Goal: Transaction & Acquisition: Purchase product/service

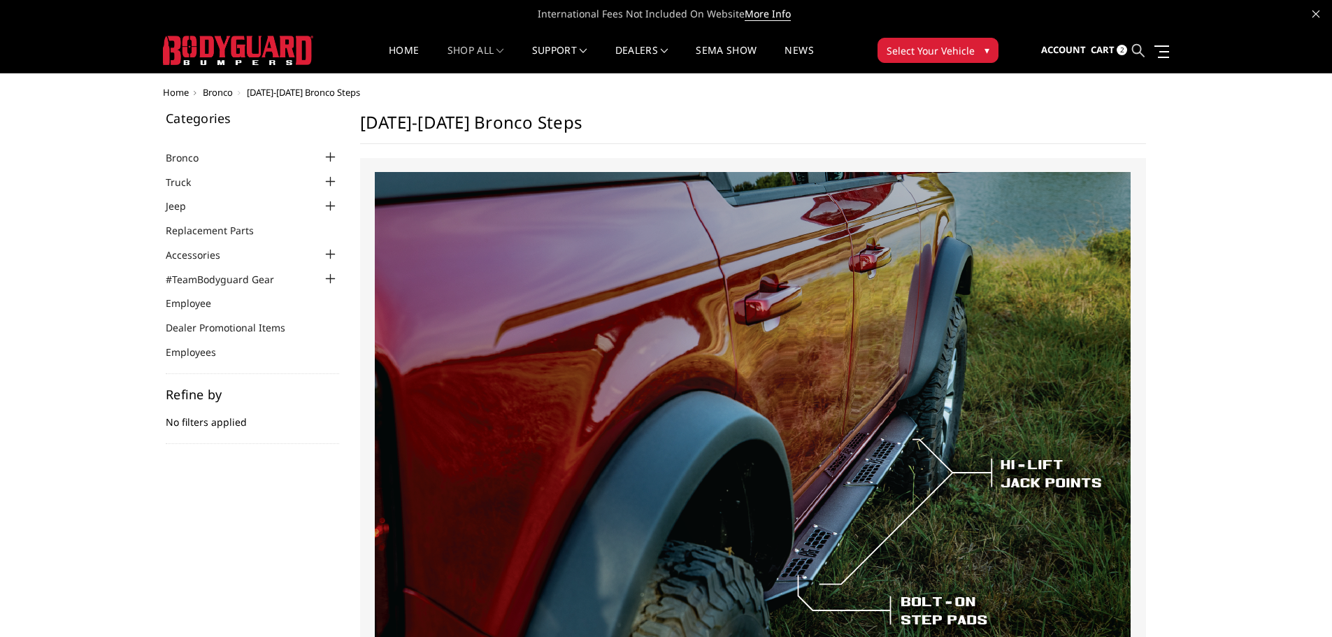
click at [1137, 49] on icon at bounding box center [1138, 50] width 13 height 13
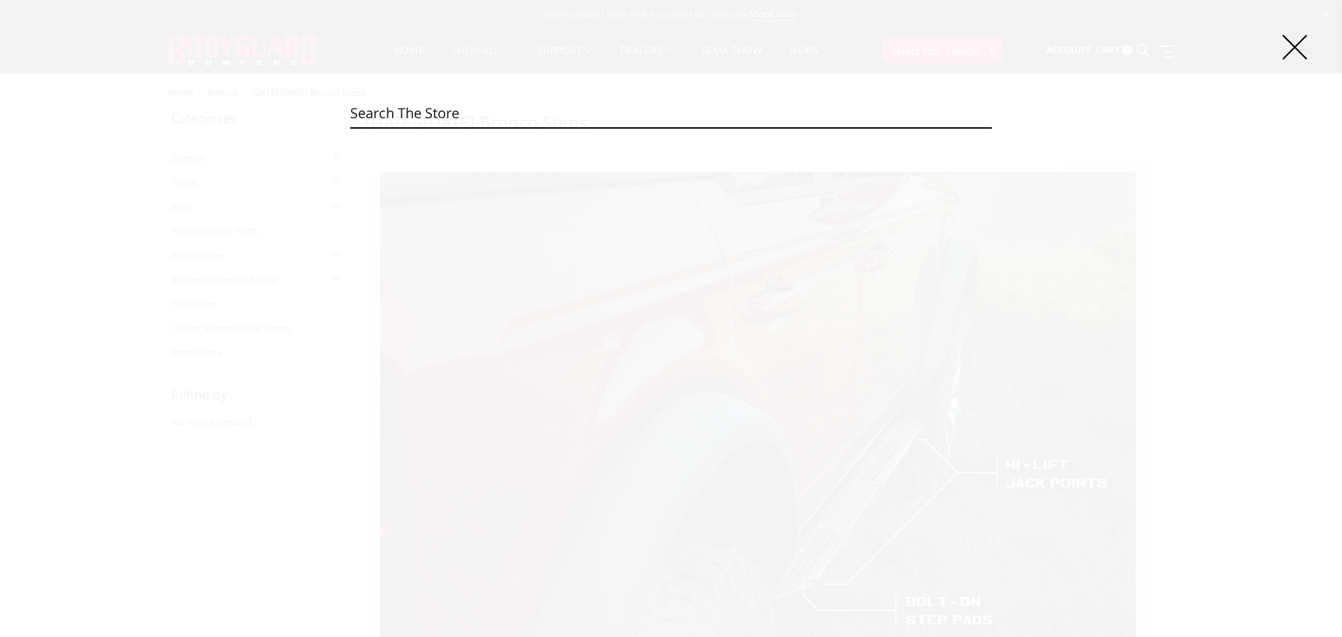
click at [631, 117] on input "Search" at bounding box center [671, 113] width 642 height 28
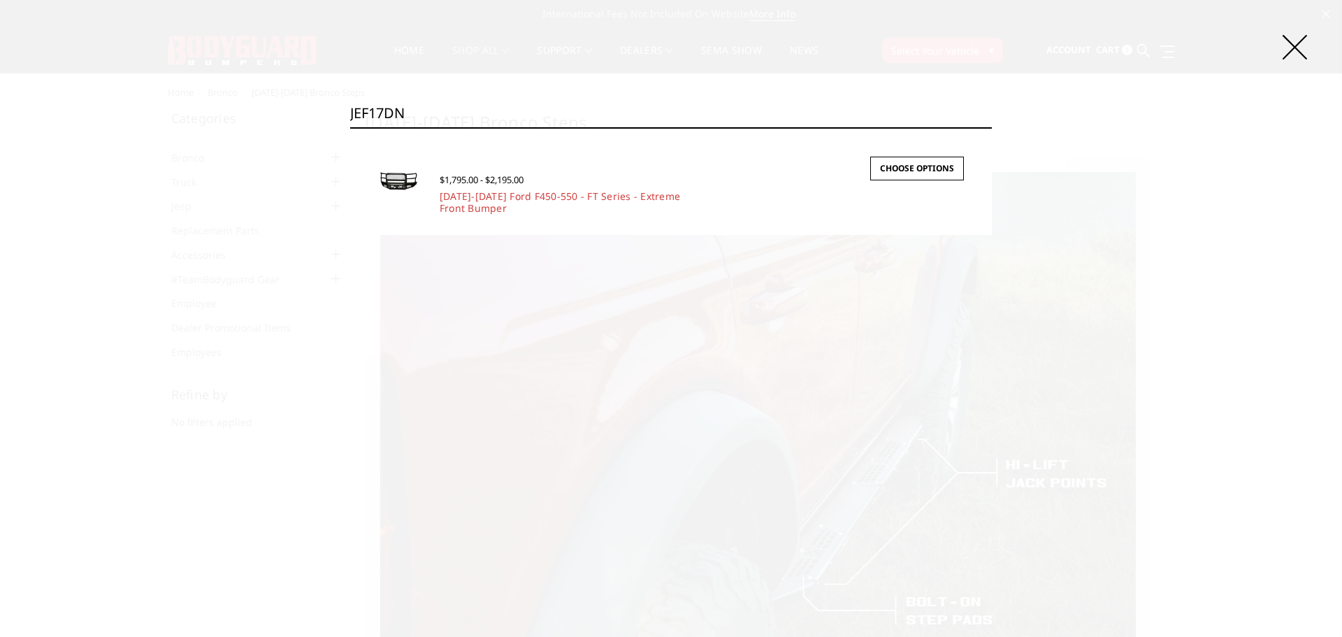
type input "JEF17DN"
click at [499, 200] on link "2017-2022 Ford F450-550 - FT Series - Extreme Front Bumper" at bounding box center [560, 201] width 241 height 25
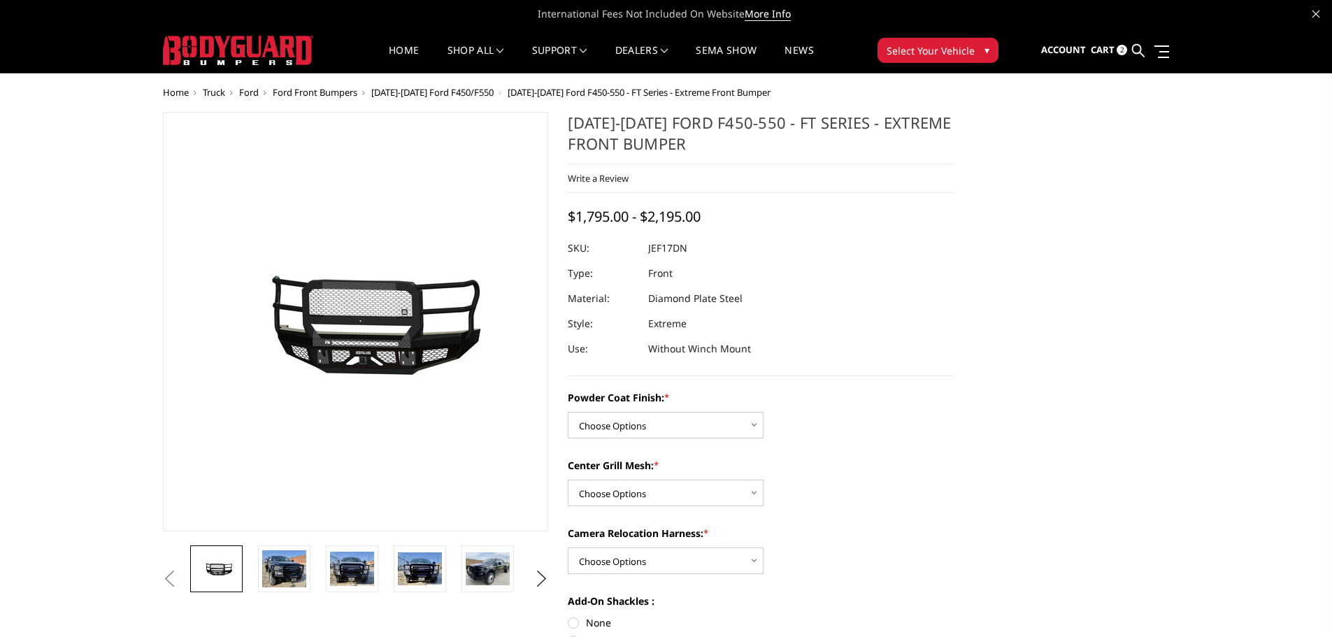
click at [244, 46] on img at bounding box center [238, 50] width 150 height 29
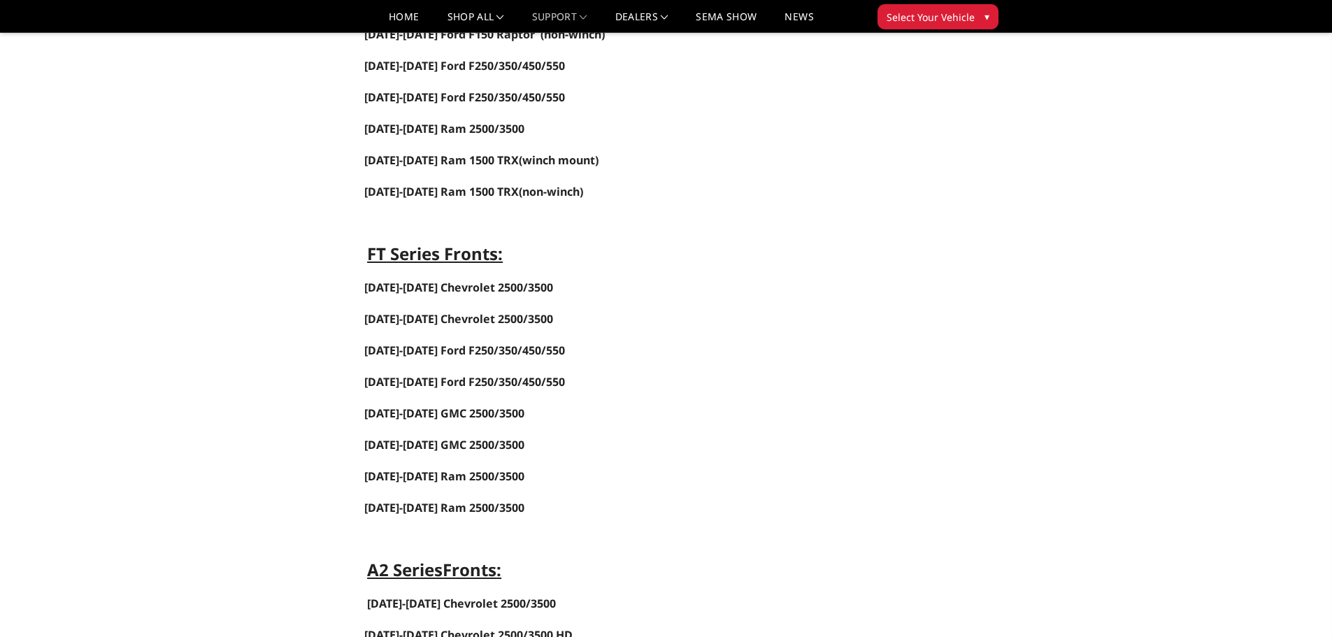
scroll to position [489, 0]
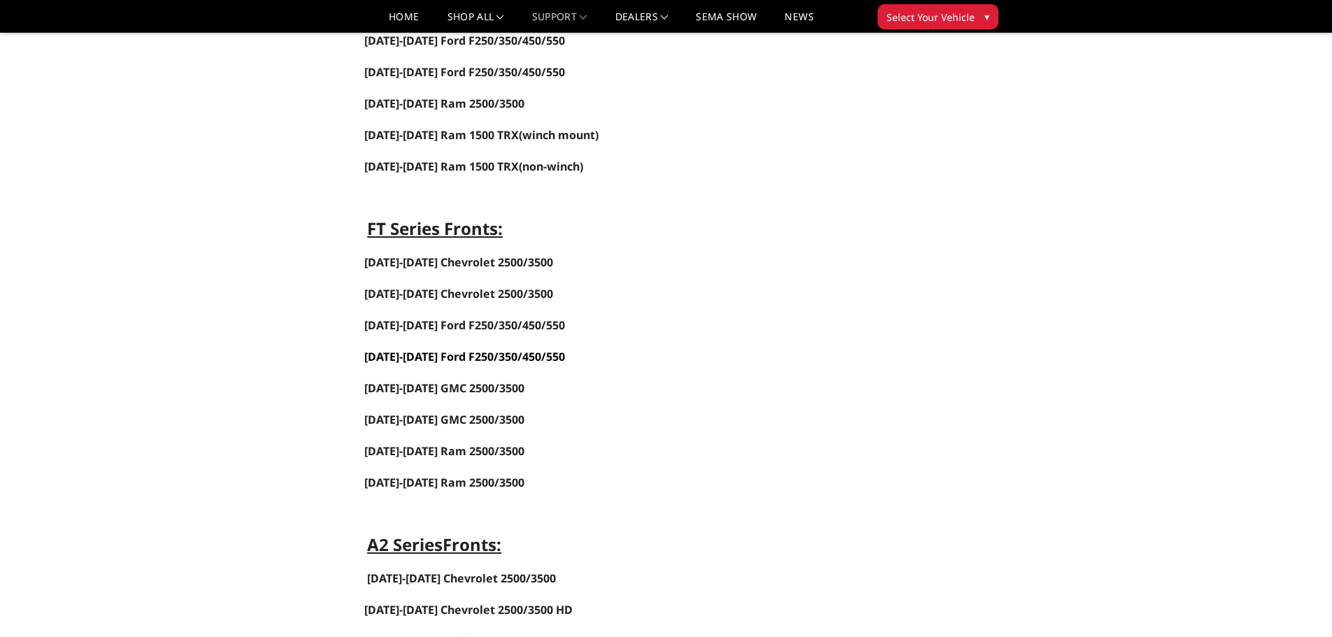
click at [446, 355] on span "2017-2022 Ford F250/350/450/550" at bounding box center [464, 356] width 201 height 15
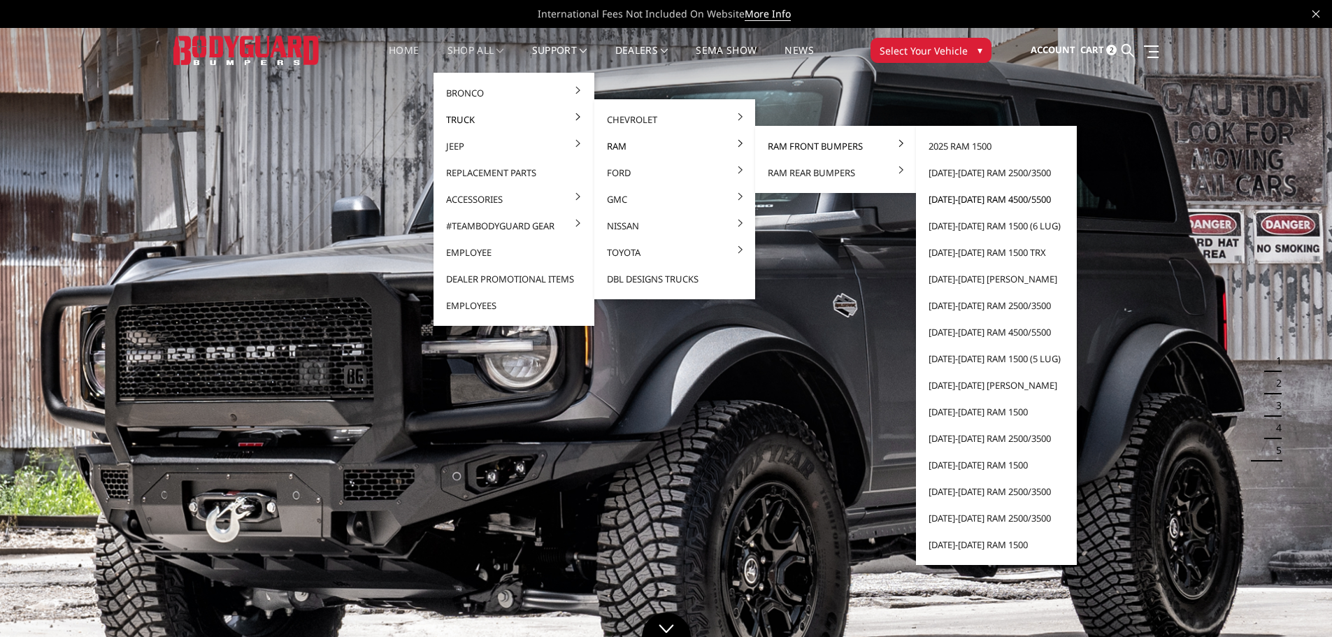
click at [979, 199] on link "[DATE]-[DATE] Ram 4500/5500" at bounding box center [997, 199] width 150 height 27
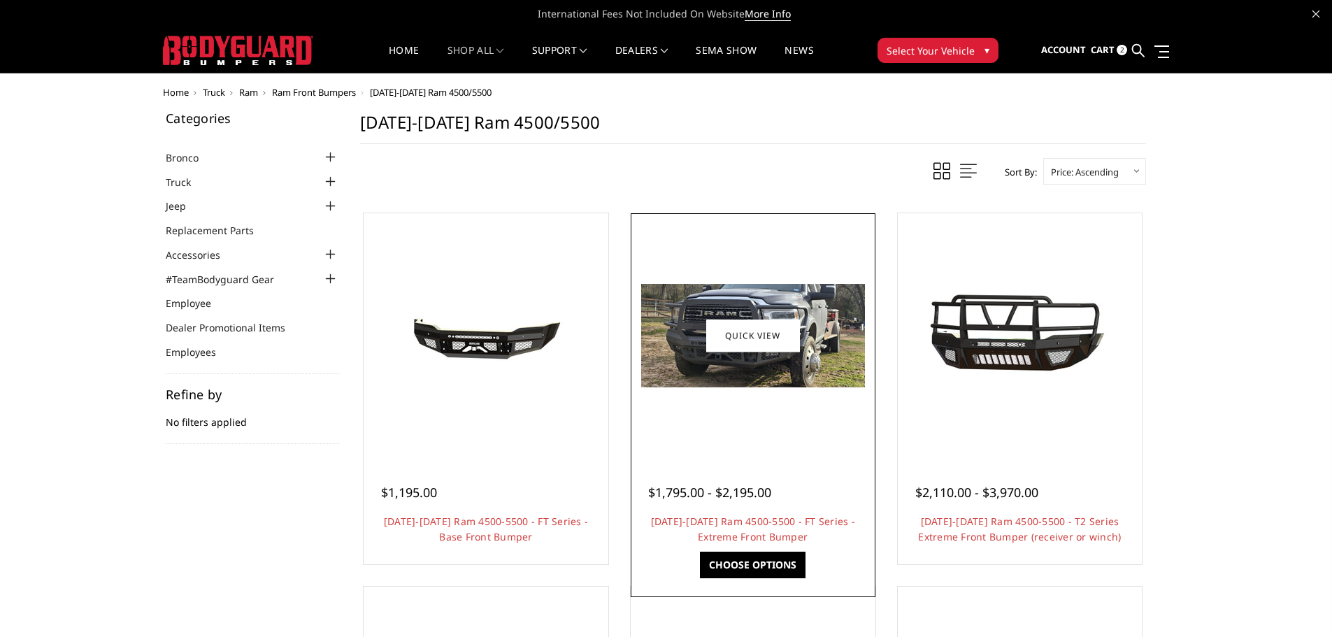
click at [748, 373] on img at bounding box center [753, 335] width 224 height 103
